Goal: Task Accomplishment & Management: Use online tool/utility

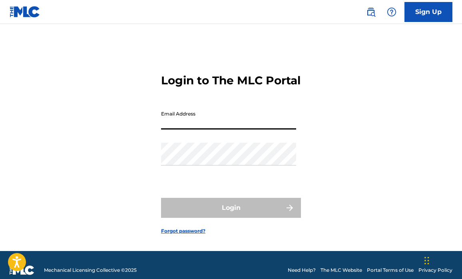
click at [277, 130] on input "Email Address" at bounding box center [228, 118] width 135 height 23
type input "[EMAIL_ADDRESS][DOMAIN_NAME]"
click at [231, 218] on button "Login" at bounding box center [231, 208] width 140 height 20
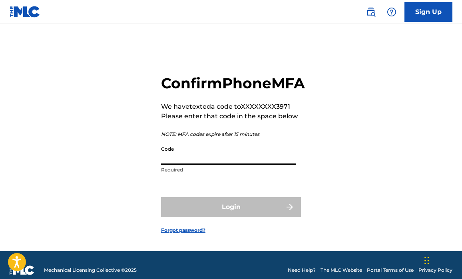
click at [213, 165] on input "Code" at bounding box center [228, 153] width 135 height 23
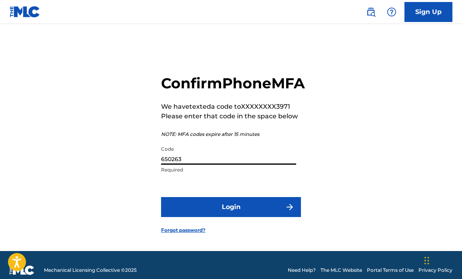
type input "650263"
click at [233, 232] on form "Confirm Phone MFA We have texted a code to XXXXXXXX3971 Please enter that code …" at bounding box center [231, 147] width 140 height 207
click at [233, 217] on button "Login" at bounding box center [231, 207] width 140 height 20
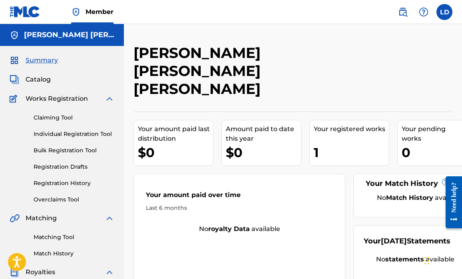
click at [44, 76] on span "Catalog" at bounding box center [38, 80] width 25 height 10
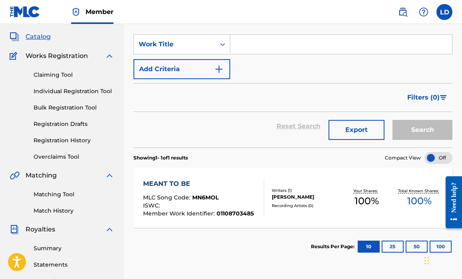
scroll to position [55, 0]
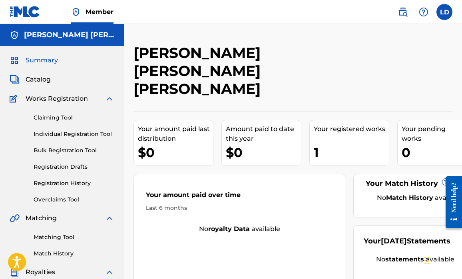
click at [65, 118] on link "Claiming Tool" at bounding box center [74, 118] width 81 height 8
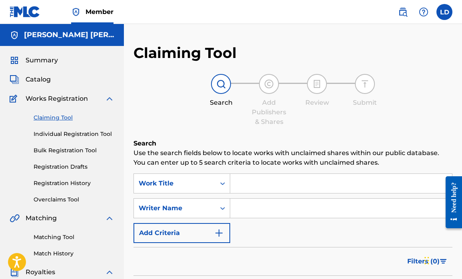
click at [250, 210] on input "Search Form" at bounding box center [341, 208] width 222 height 19
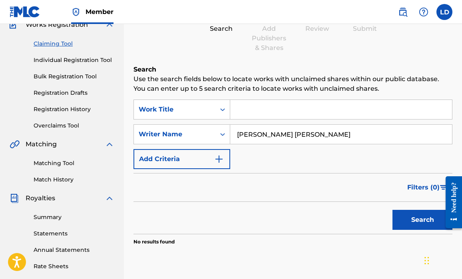
scroll to position [75, 0]
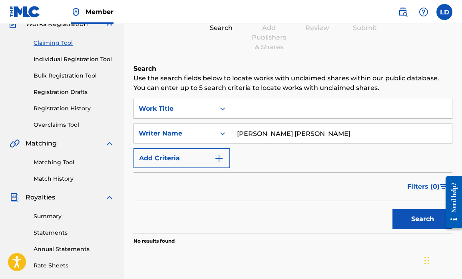
click at [416, 214] on button "Search" at bounding box center [423, 219] width 60 height 20
click at [292, 131] on input "[PERSON_NAME] [PERSON_NAME]" at bounding box center [341, 133] width 222 height 19
type input "[PERSON_NAME]"
click at [402, 222] on button "Search" at bounding box center [423, 219] width 60 height 20
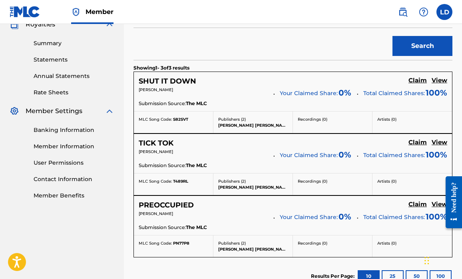
scroll to position [251, 0]
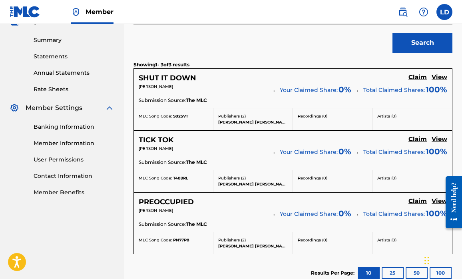
click at [416, 78] on h5 "Claim" at bounding box center [418, 78] width 18 height 8
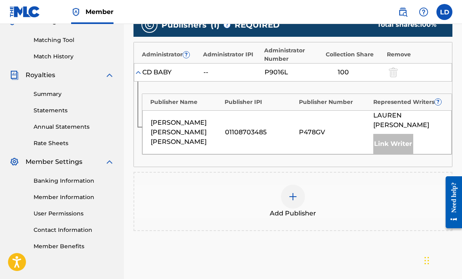
scroll to position [197, 0]
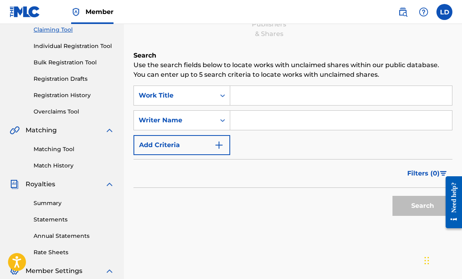
scroll to position [78, 0]
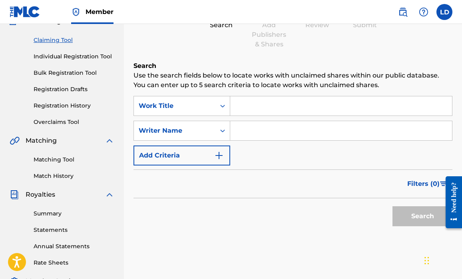
click at [400, 12] on img at bounding box center [403, 12] width 10 height 10
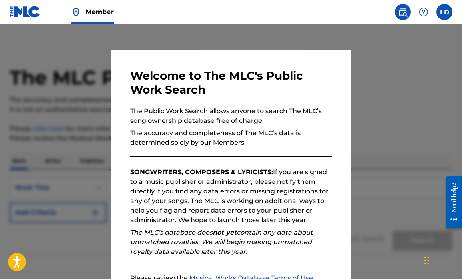
click at [381, 43] on div at bounding box center [231, 163] width 462 height 279
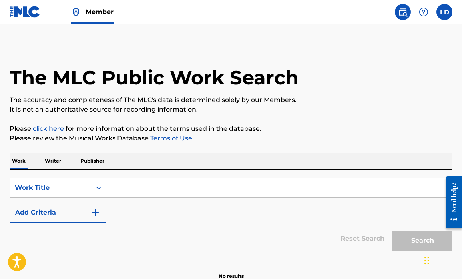
click at [50, 158] on p "Writer" at bounding box center [52, 161] width 21 height 17
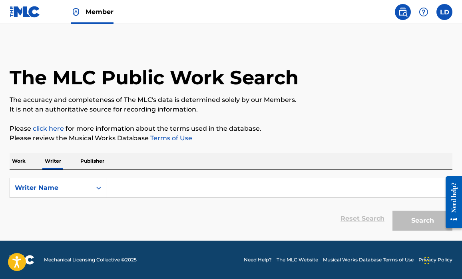
click at [126, 188] on input "Search Form" at bounding box center [279, 187] width 346 height 19
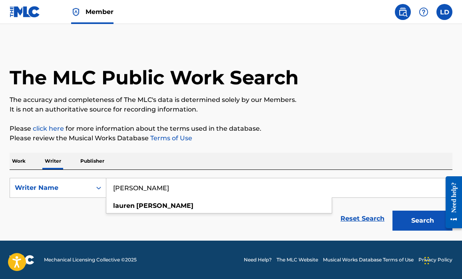
type input "[PERSON_NAME]"
click at [423, 221] on button "Search" at bounding box center [423, 221] width 60 height 20
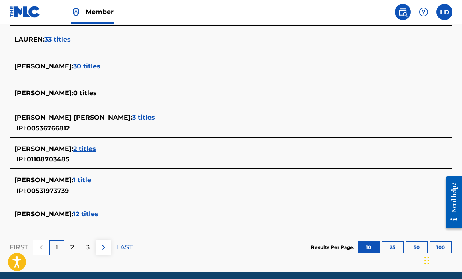
scroll to position [303, 0]
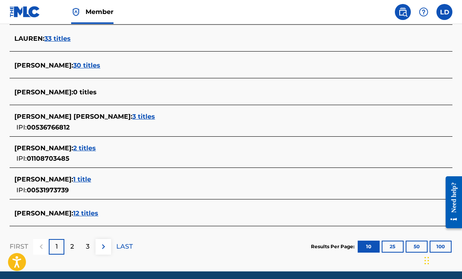
click at [73, 210] on span "12 titles" at bounding box center [85, 214] width 25 height 8
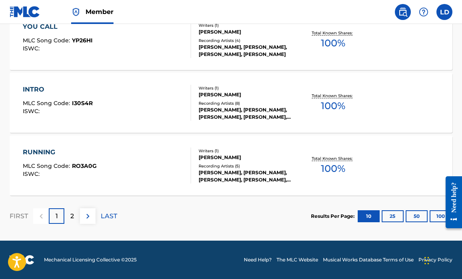
scroll to position [700, 0]
click at [90, 215] on img at bounding box center [88, 217] width 10 height 10
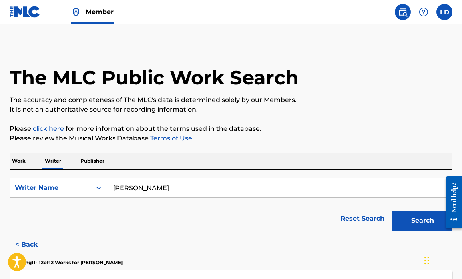
scroll to position [0, 0]
